Goal: Task Accomplishment & Management: Manage account settings

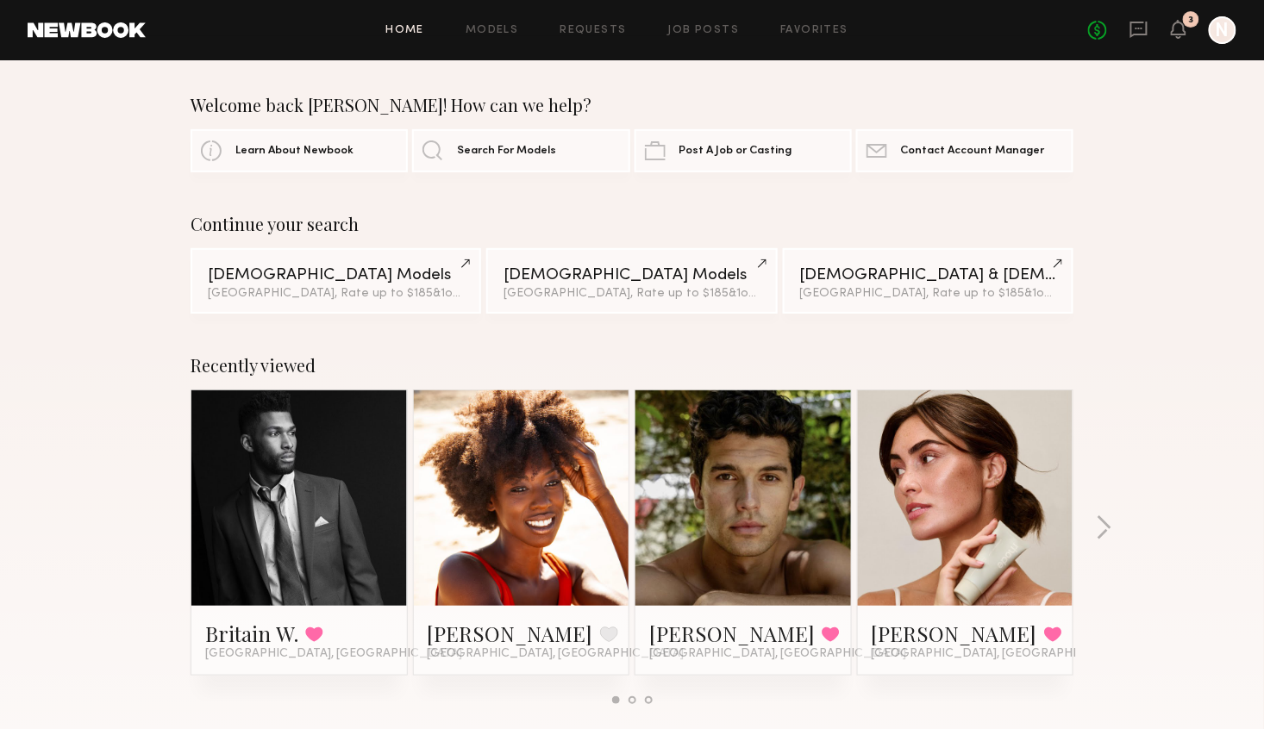
click at [1187, 27] on div "No fees up to $5,000 3 N" at bounding box center [1162, 30] width 148 height 28
click at [1183, 29] on icon at bounding box center [1179, 28] width 14 height 12
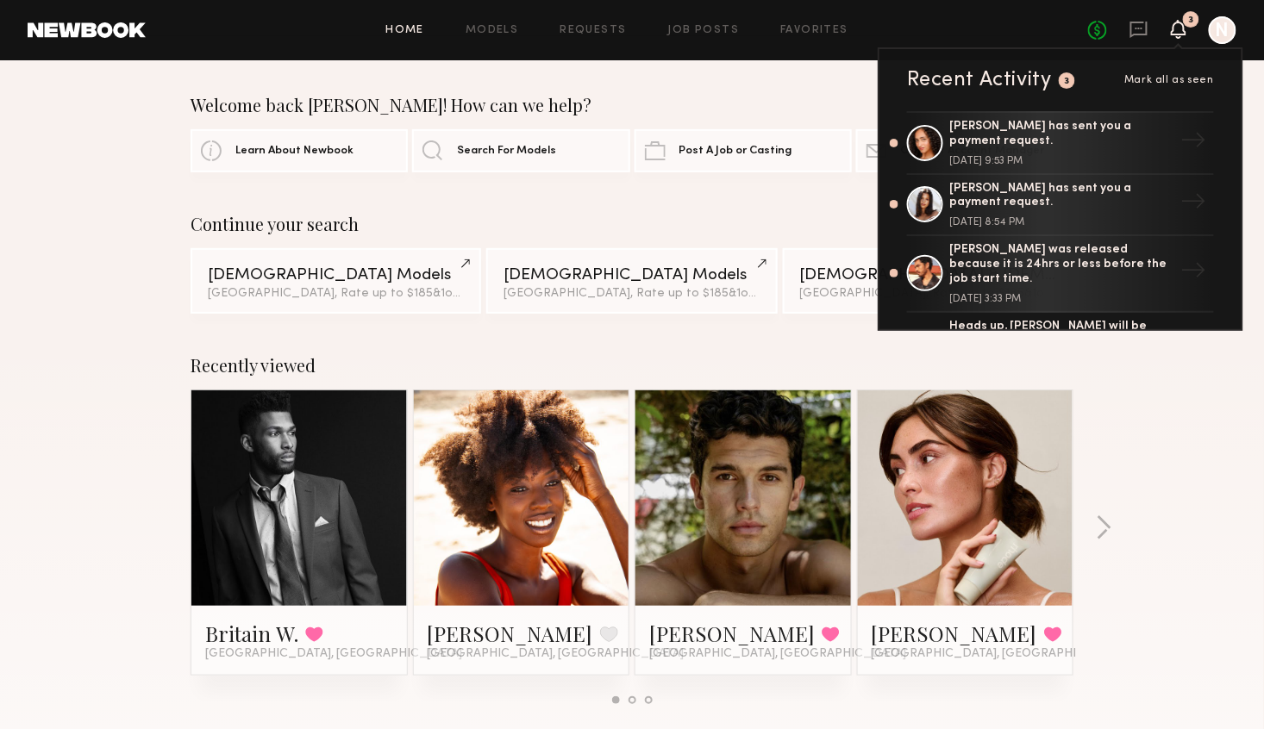
click at [1180, 30] on icon at bounding box center [1179, 28] width 14 height 12
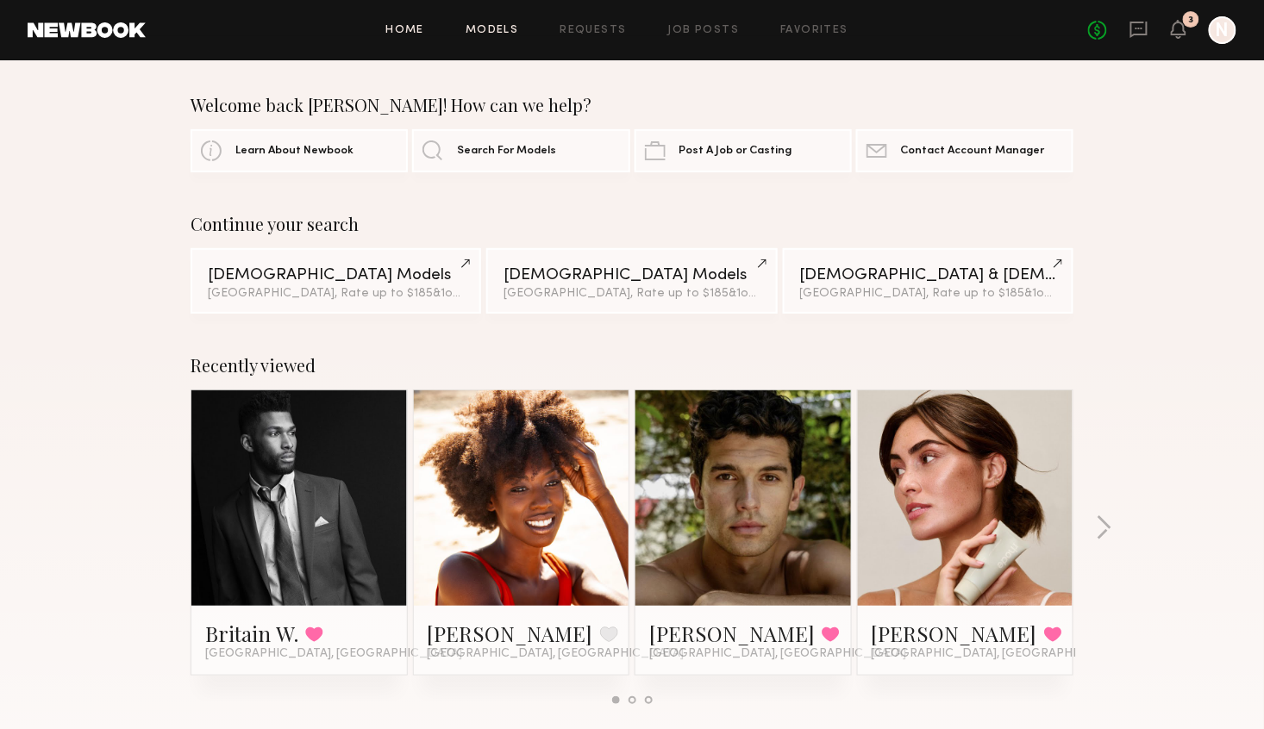
click at [492, 30] on link "Models" at bounding box center [492, 30] width 53 height 11
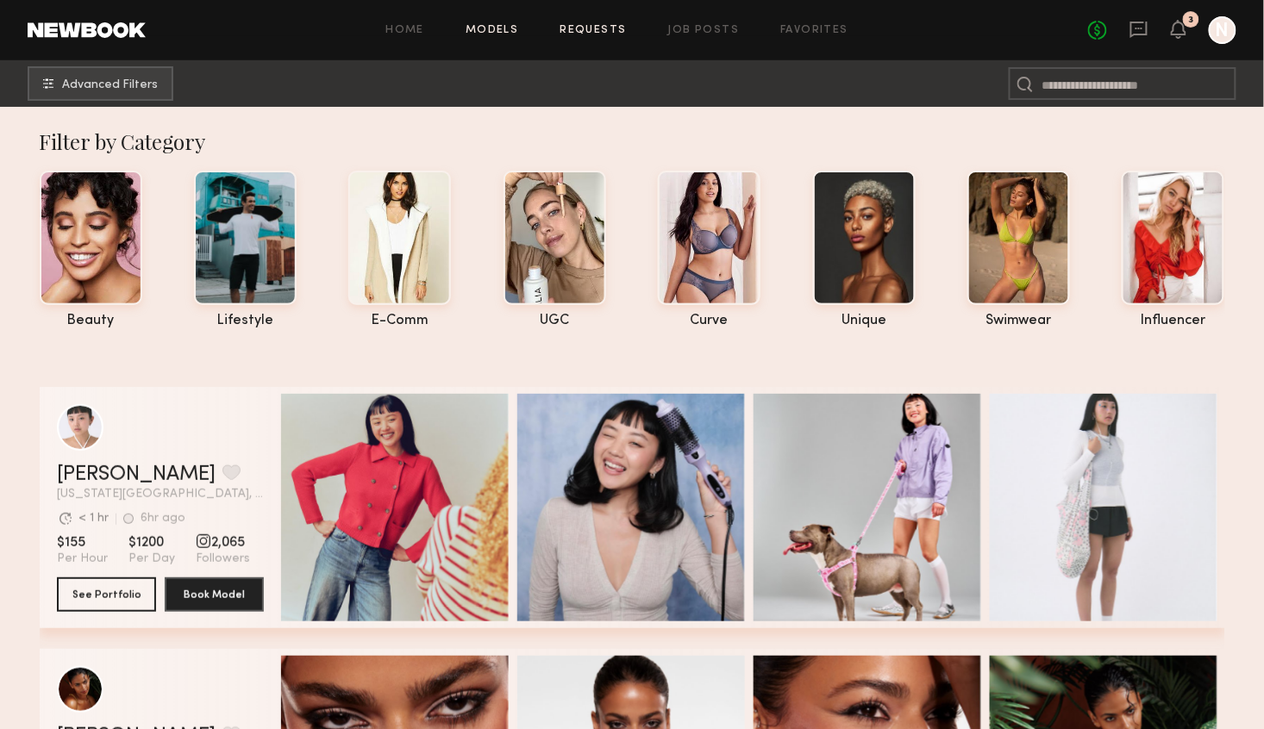
click at [584, 25] on link "Requests" at bounding box center [593, 30] width 66 height 11
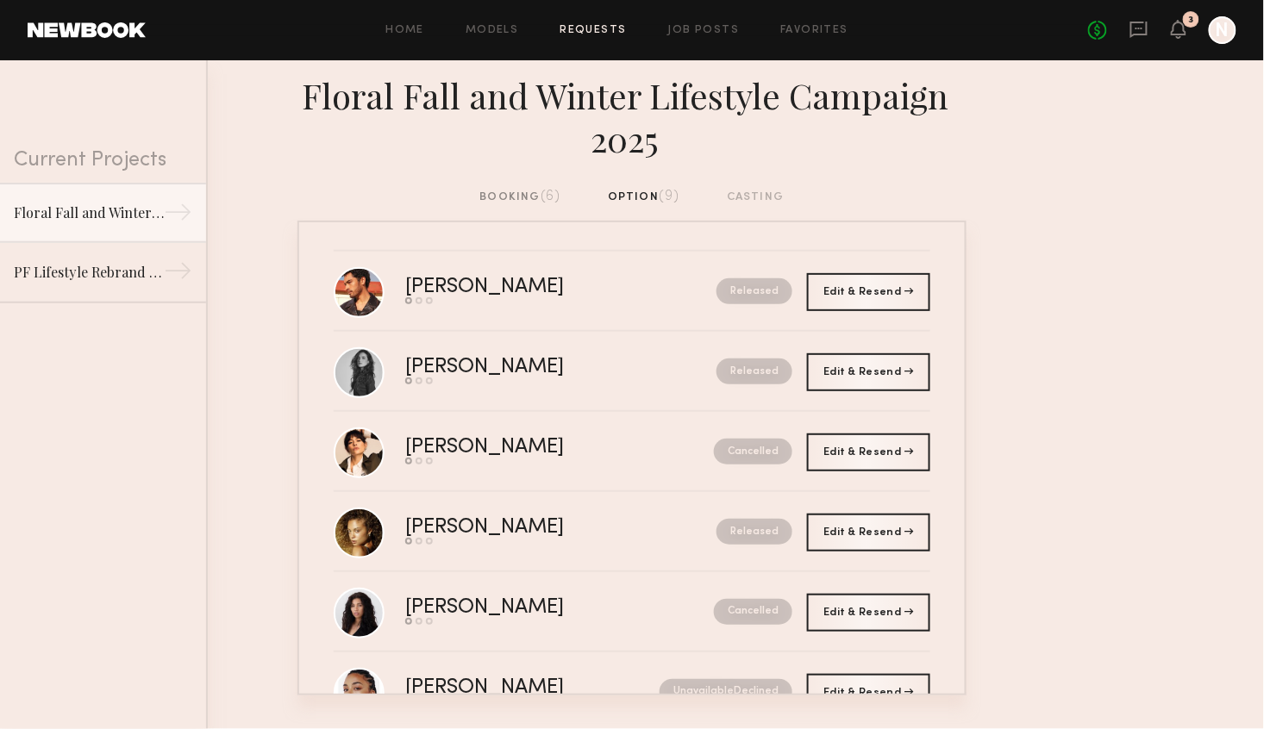
drag, startPoint x: 545, startPoint y: 196, endPoint x: 536, endPoint y: 191, distance: 9.6
click at [545, 196] on span "(6)" at bounding box center [551, 197] width 21 height 14
